Goal: Check status: Check status

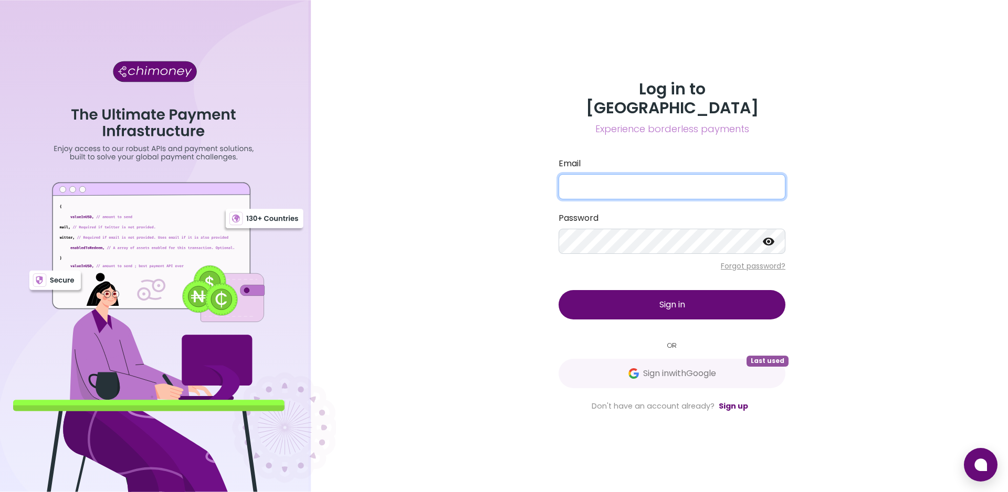
type input "[EMAIL_ADDRESS][DOMAIN_NAME]"
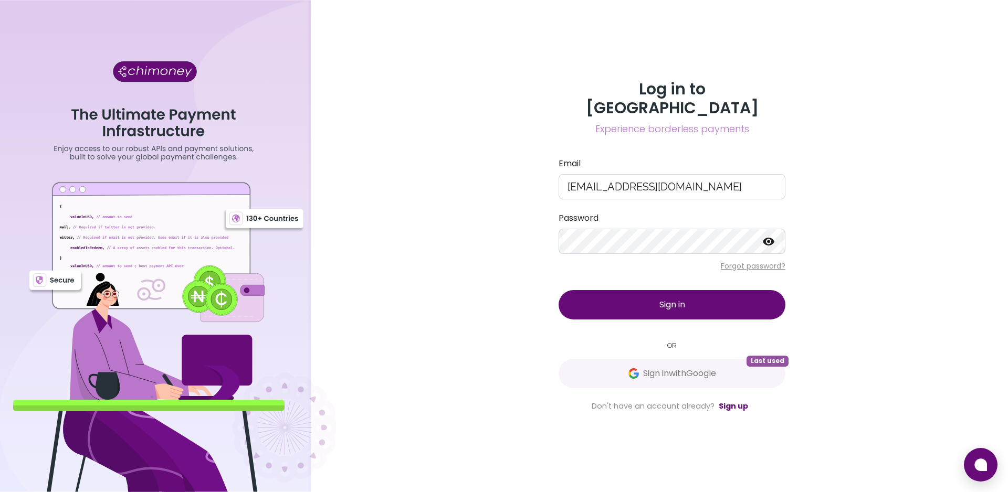
click at [634, 299] on button "Sign in" at bounding box center [671, 304] width 227 height 29
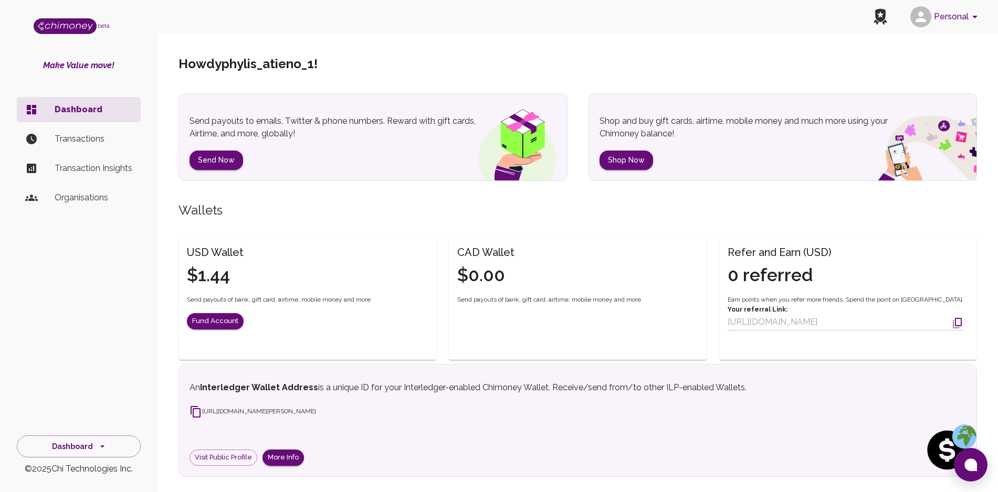
click at [77, 141] on p "Transactions" at bounding box center [94, 139] width 78 height 13
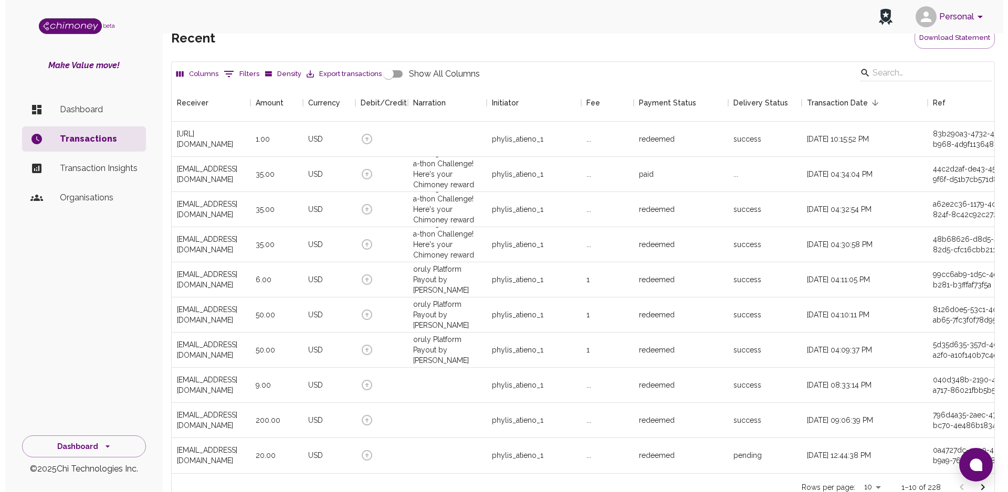
scroll to position [52, 0]
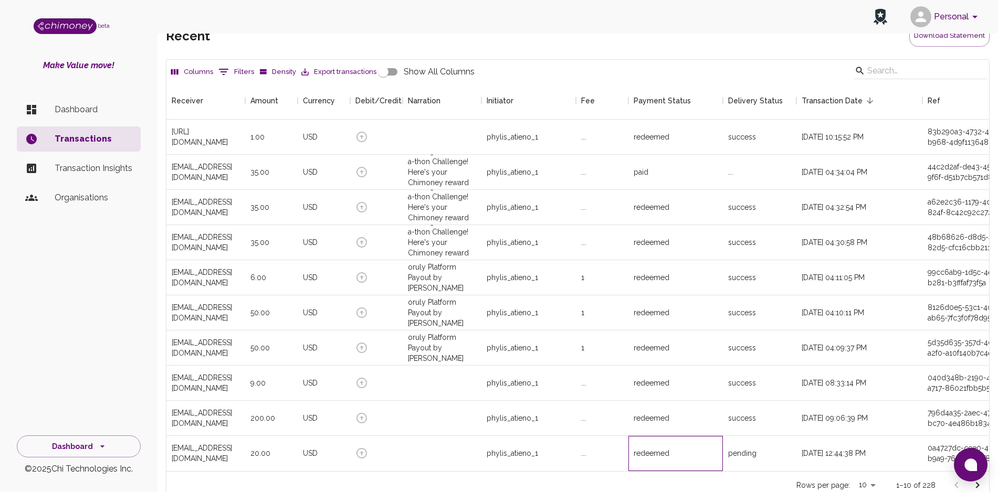
click at [720, 446] on div "redeemed" at bounding box center [675, 453] width 94 height 35
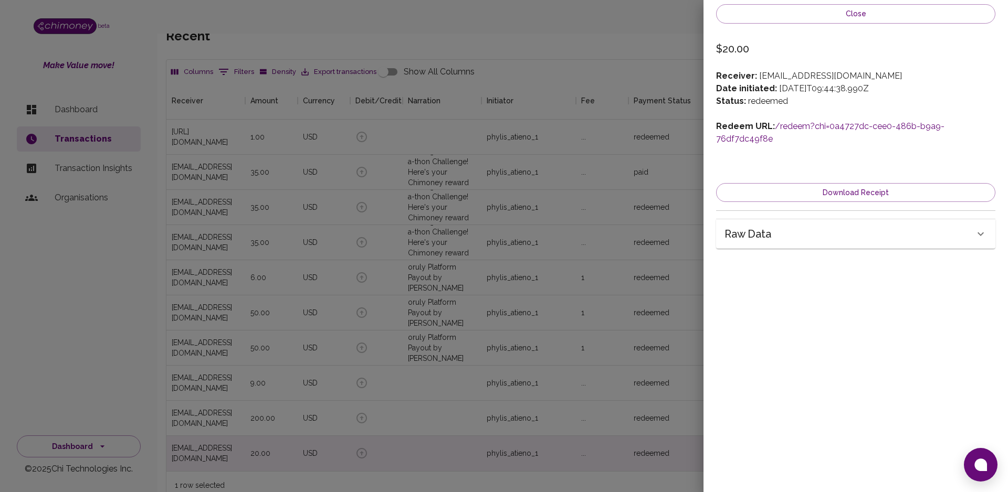
click at [787, 125] on link "/redeem?chi=0a4727dc-cee0-486b-b9a9-76df7dc49f8e" at bounding box center [830, 132] width 228 height 23
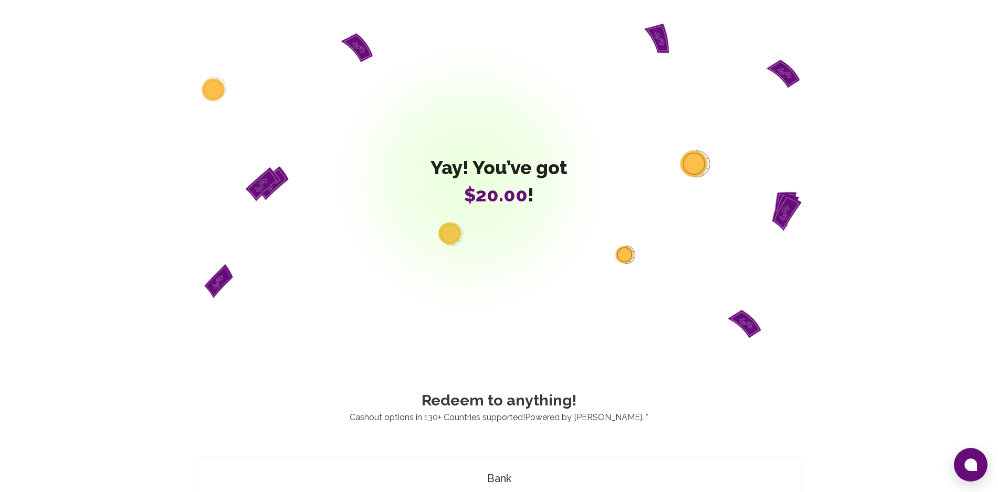
scroll to position [430, 0]
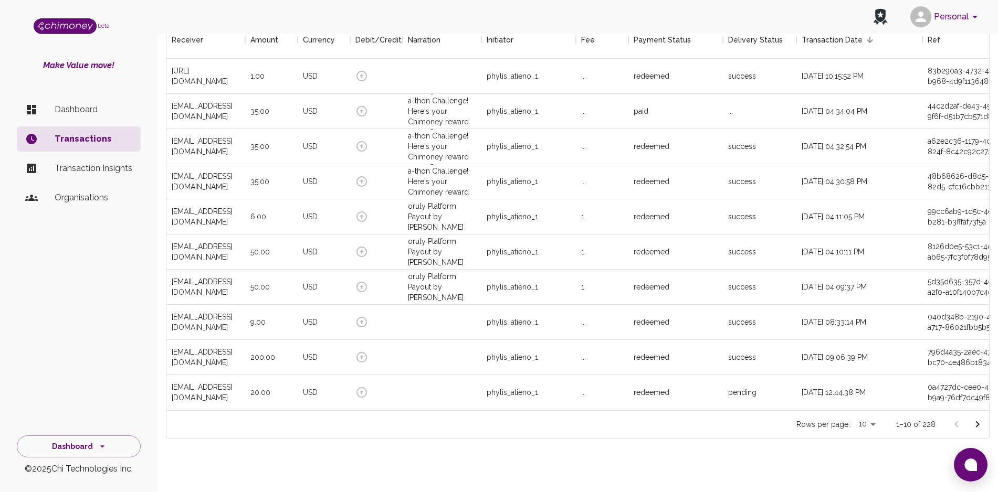
scroll to position [131, 0]
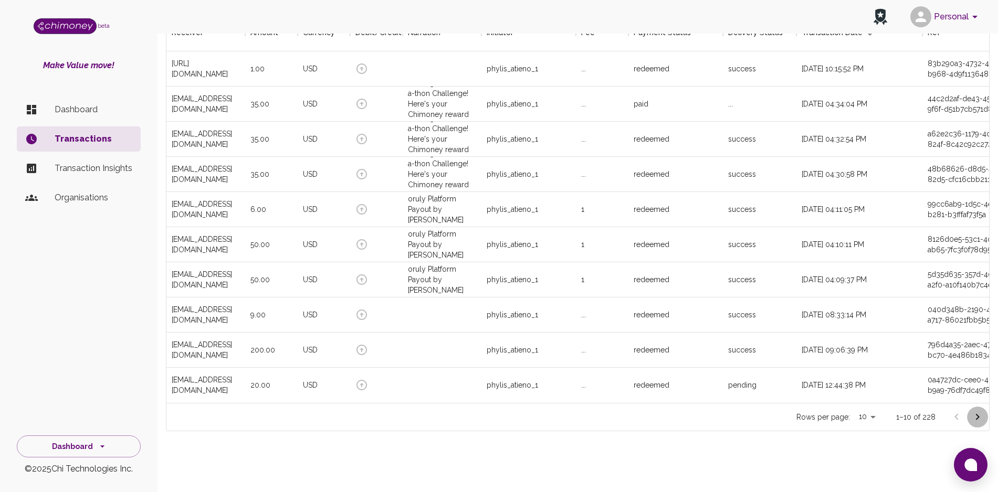
click at [979, 423] on icon "Go to next page" at bounding box center [977, 417] width 13 height 13
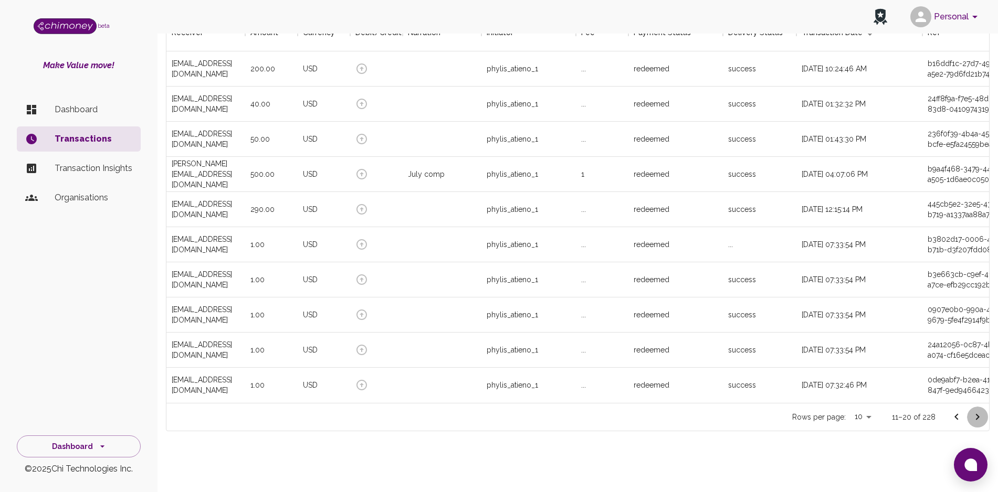
click at [974, 412] on icon "Go to next page" at bounding box center [977, 417] width 13 height 13
click at [973, 415] on icon "Go to next page" at bounding box center [977, 417] width 13 height 13
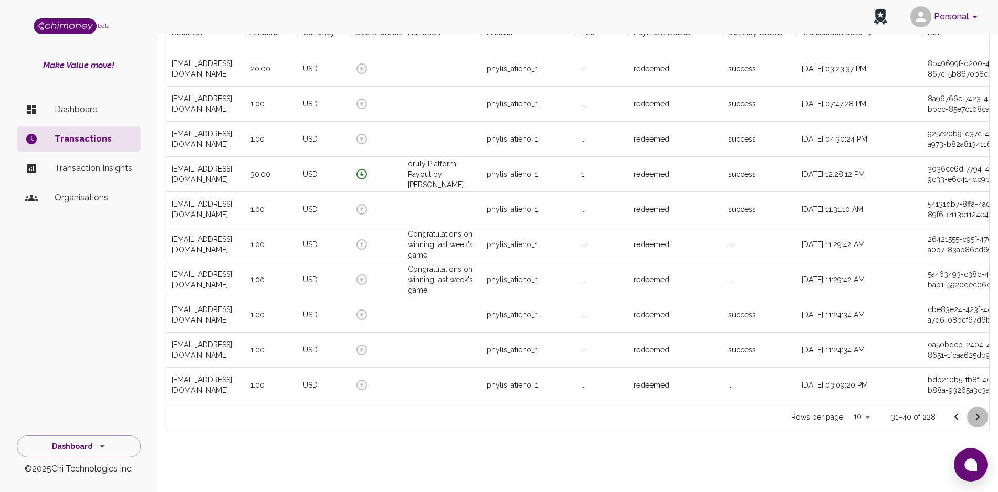
click at [969, 412] on button "Go to next page" at bounding box center [977, 417] width 21 height 21
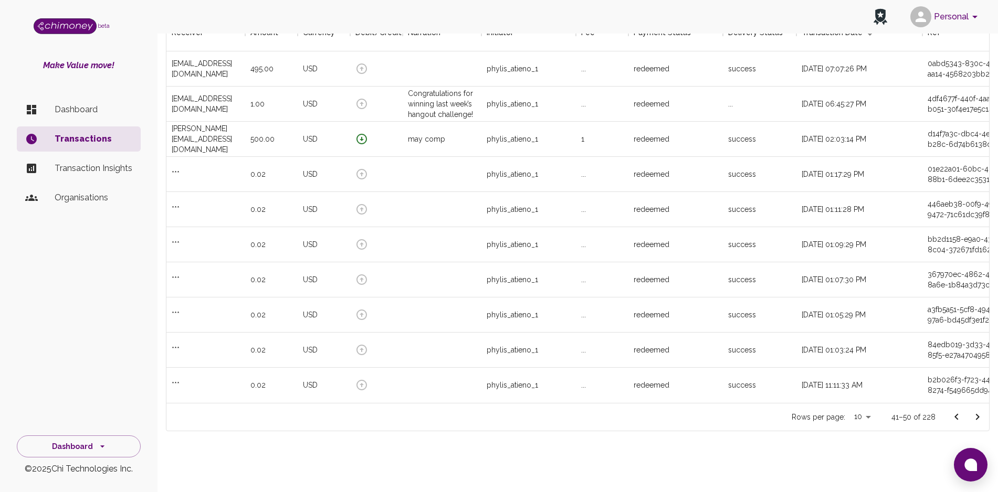
click at [975, 420] on icon "Go to next page" at bounding box center [977, 417] width 13 height 13
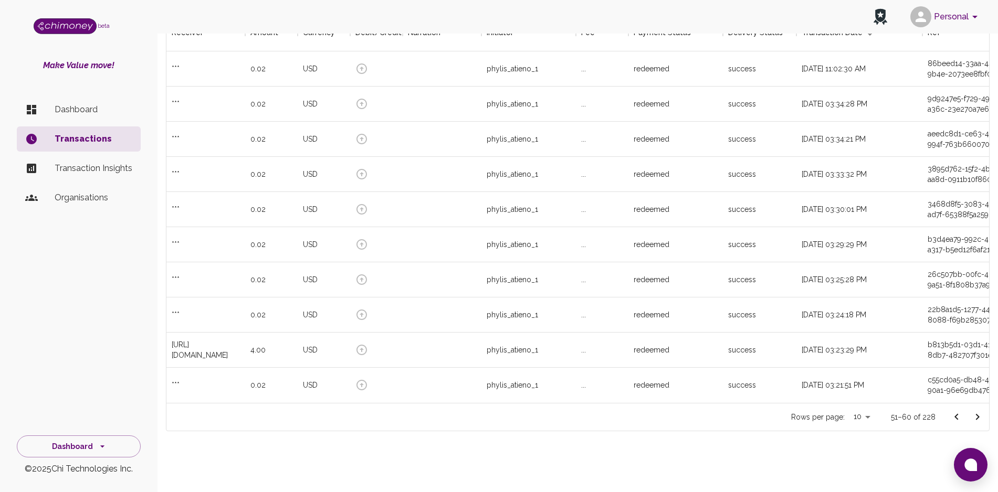
click at [975, 420] on icon "Go to next page" at bounding box center [977, 417] width 13 height 13
click at [972, 419] on icon "Go to next page" at bounding box center [977, 417] width 13 height 13
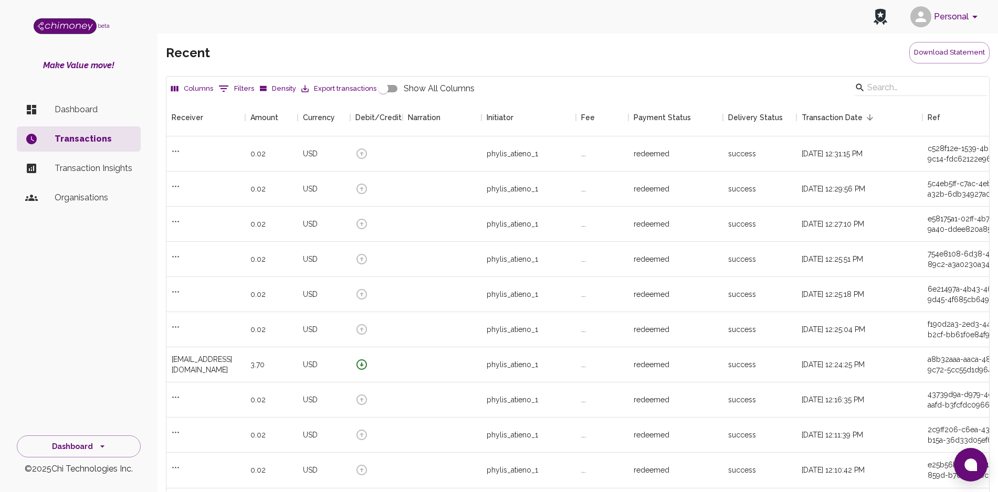
scroll to position [0, 0]
